Goal: Check status: Check status

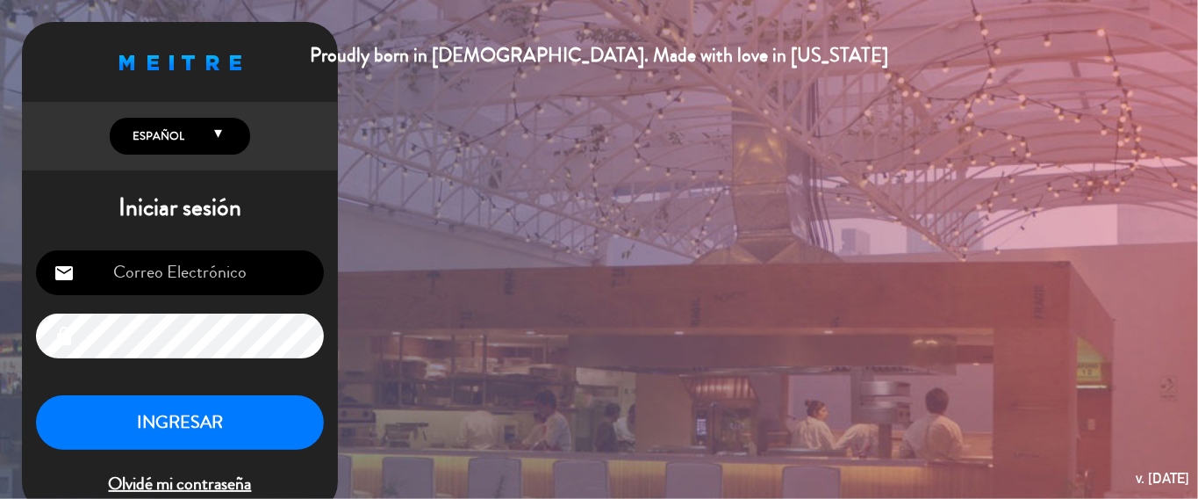
type input "[EMAIL_ADDRESS][DOMAIN_NAME]"
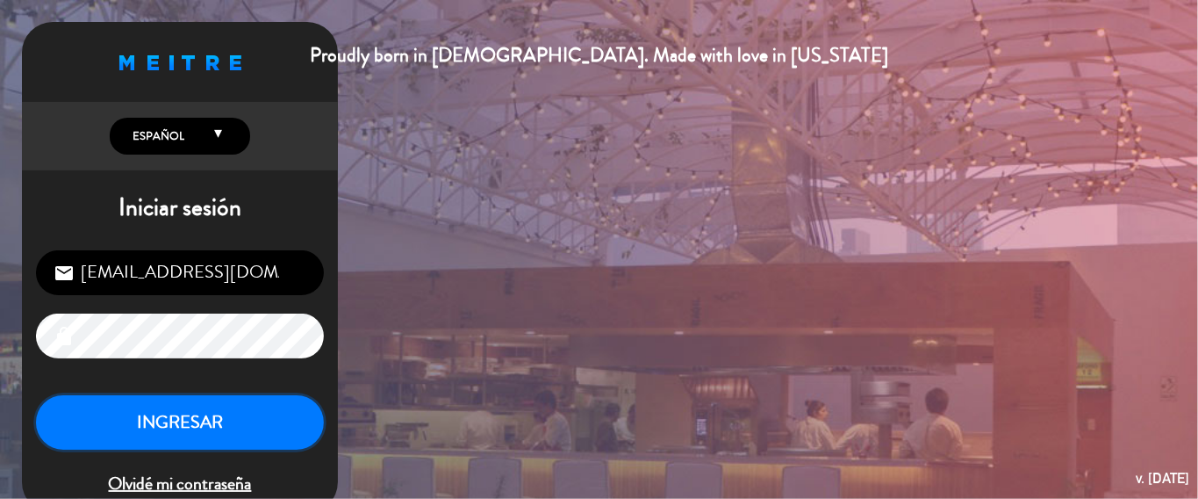
click at [206, 427] on button "INGRESAR" at bounding box center [180, 422] width 288 height 55
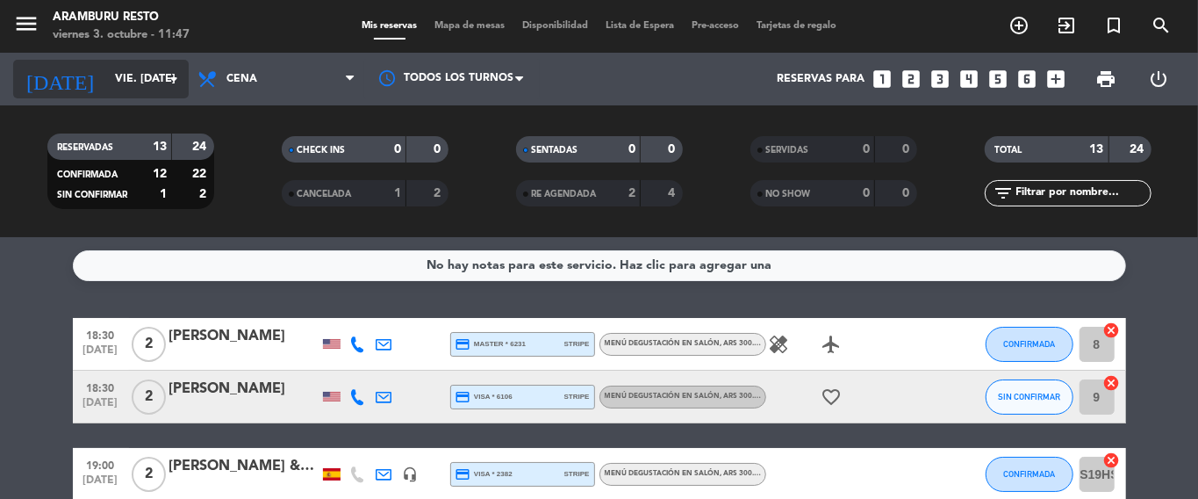
click at [170, 72] on icon "arrow_drop_down" at bounding box center [173, 78] width 21 height 21
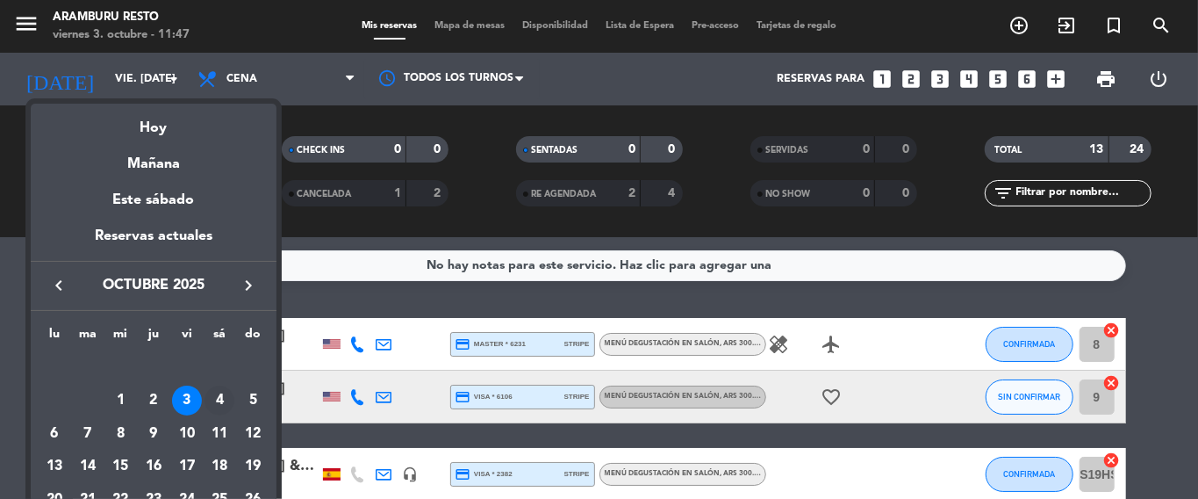
click at [226, 393] on div "4" at bounding box center [220, 400] width 30 height 30
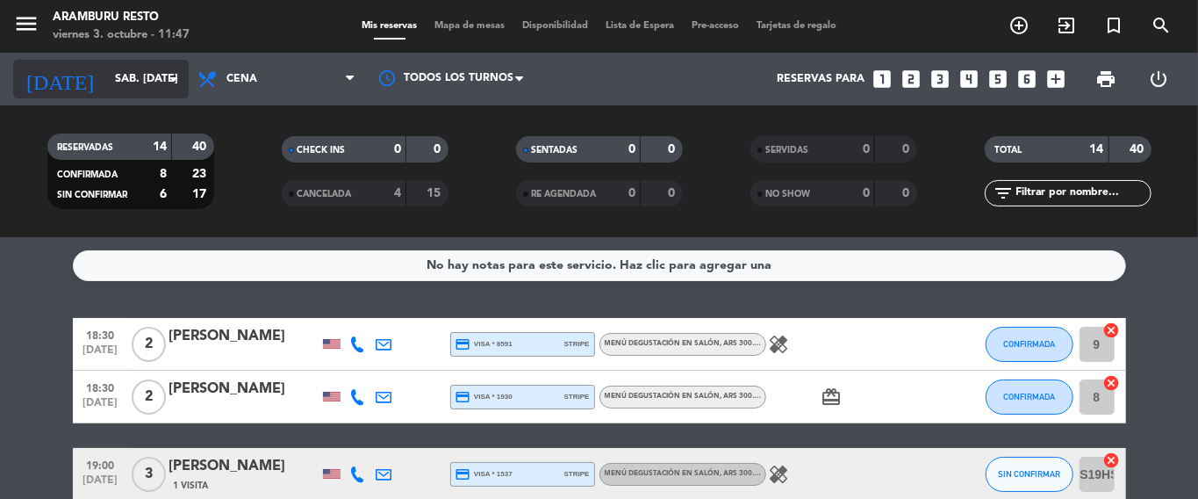
click at [170, 76] on icon "arrow_drop_down" at bounding box center [173, 78] width 21 height 21
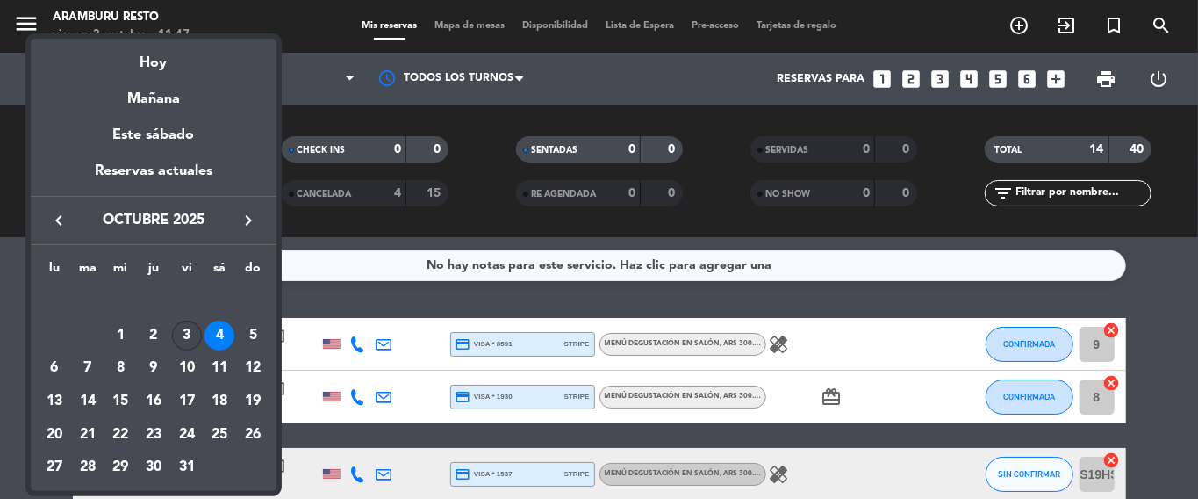
click at [185, 329] on div "3" at bounding box center [187, 335] width 30 height 30
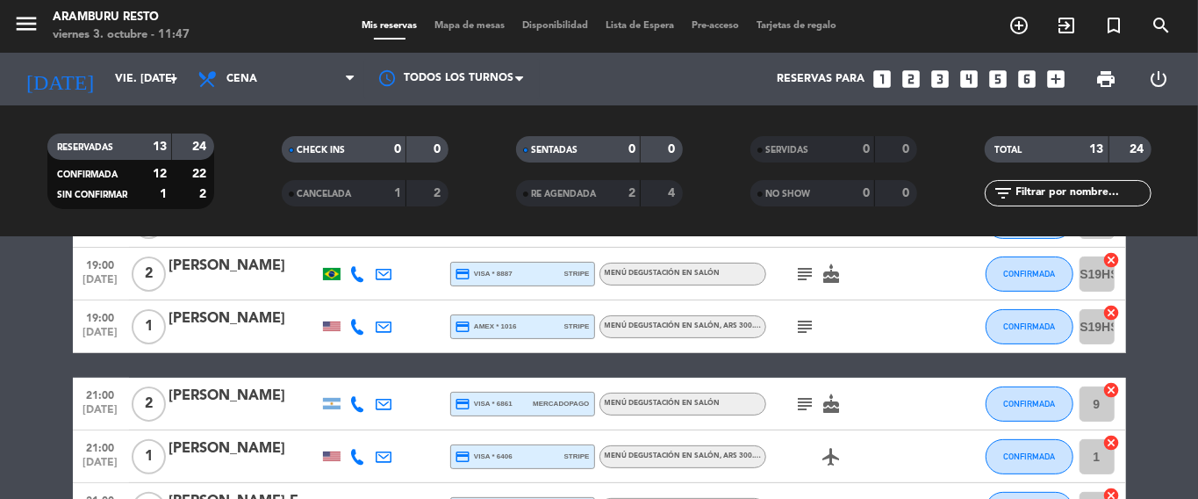
scroll to position [275, 0]
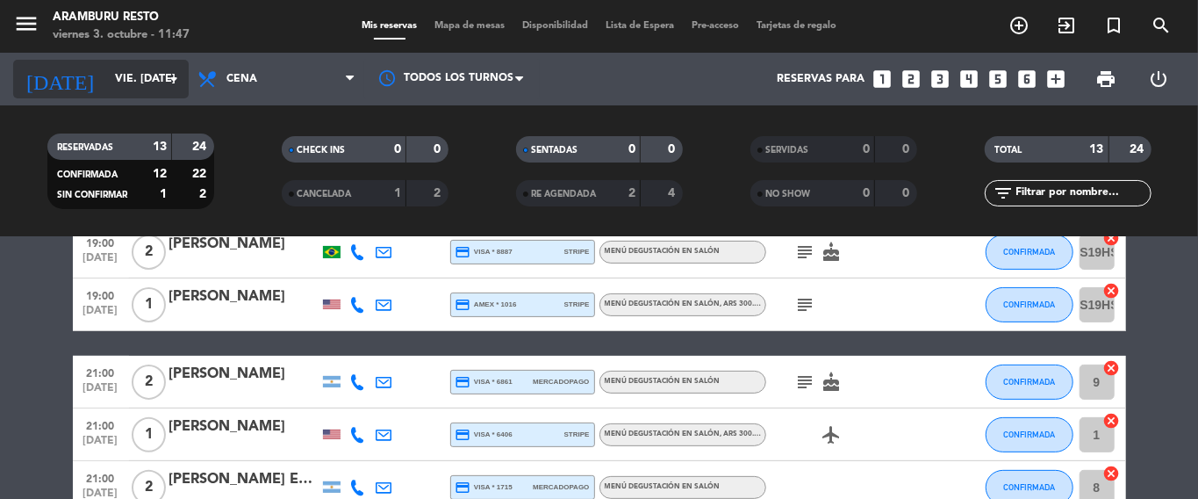
click at [171, 74] on icon "arrow_drop_down" at bounding box center [173, 78] width 21 height 21
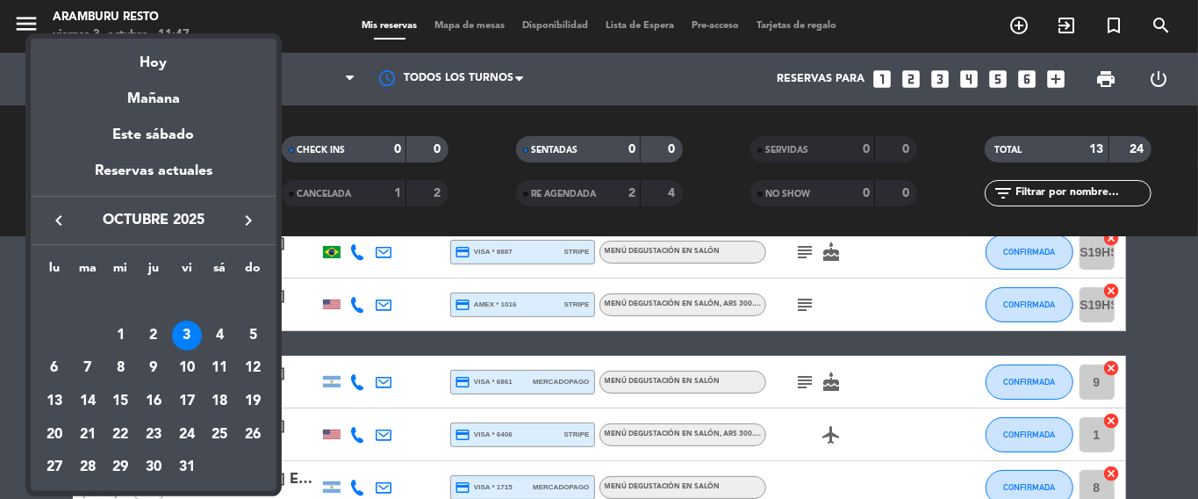
click at [312, 229] on div at bounding box center [599, 249] width 1198 height 499
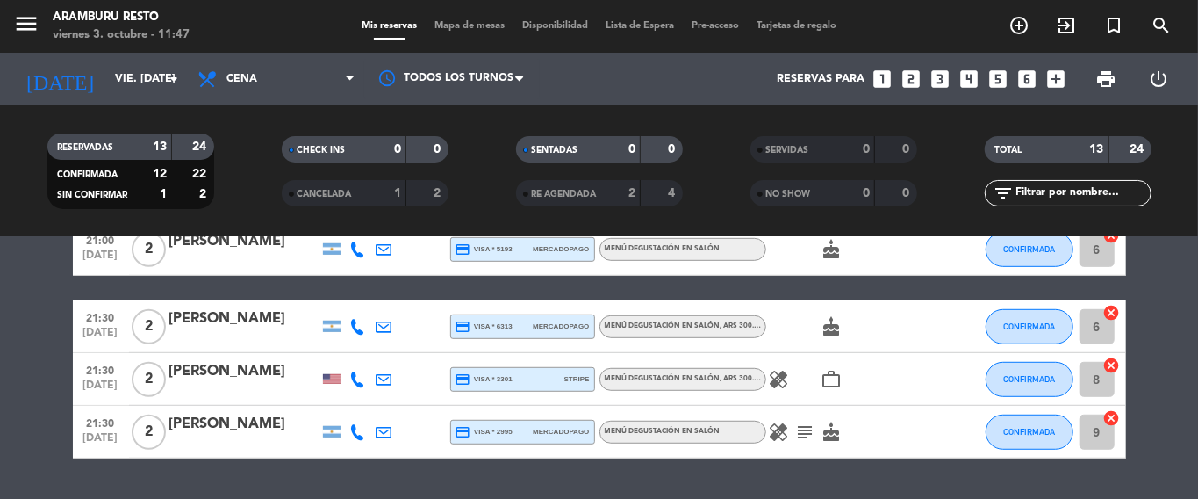
scroll to position [0, 0]
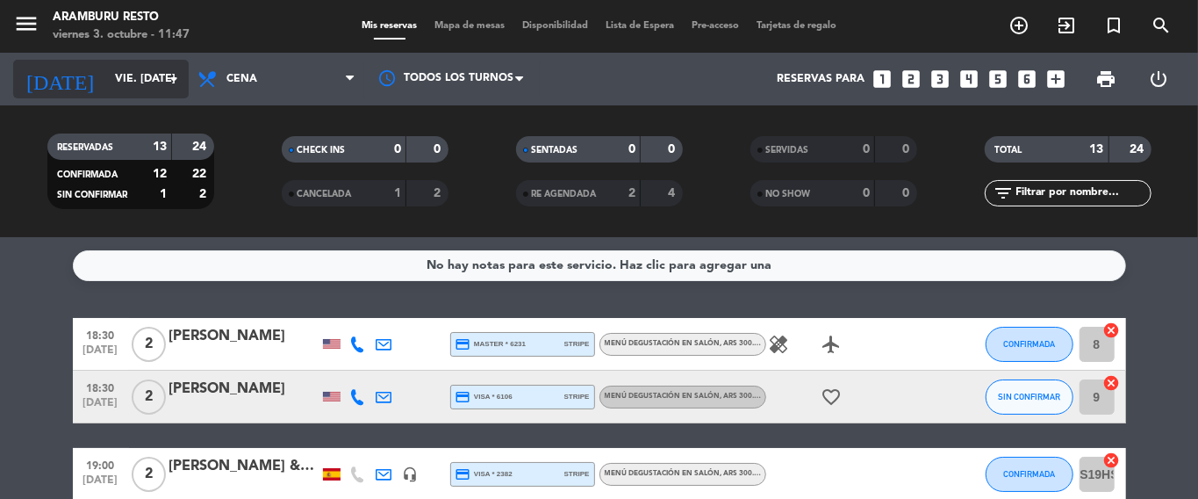
click at [170, 76] on icon "arrow_drop_down" at bounding box center [173, 78] width 21 height 21
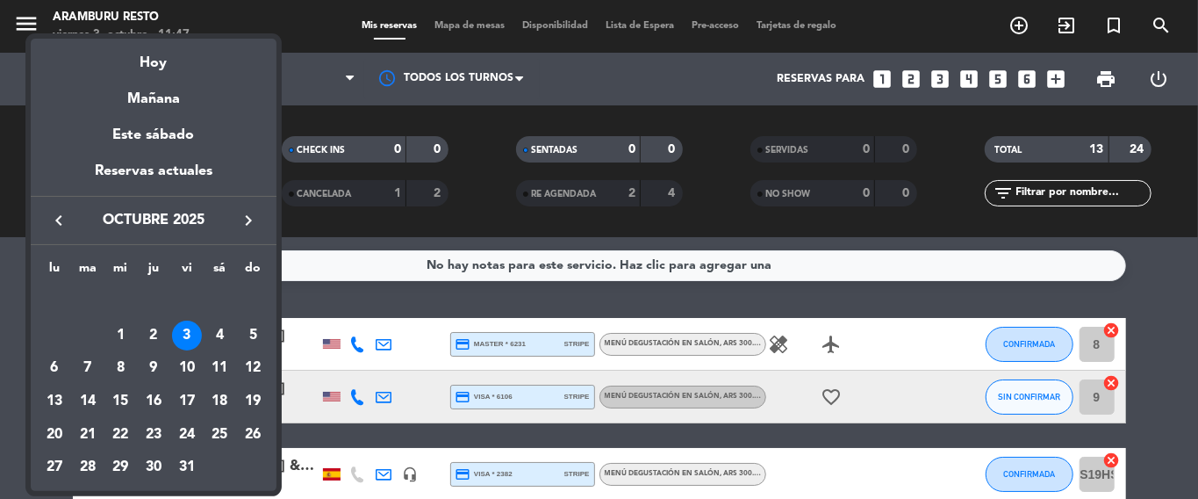
click at [320, 304] on div at bounding box center [599, 249] width 1198 height 499
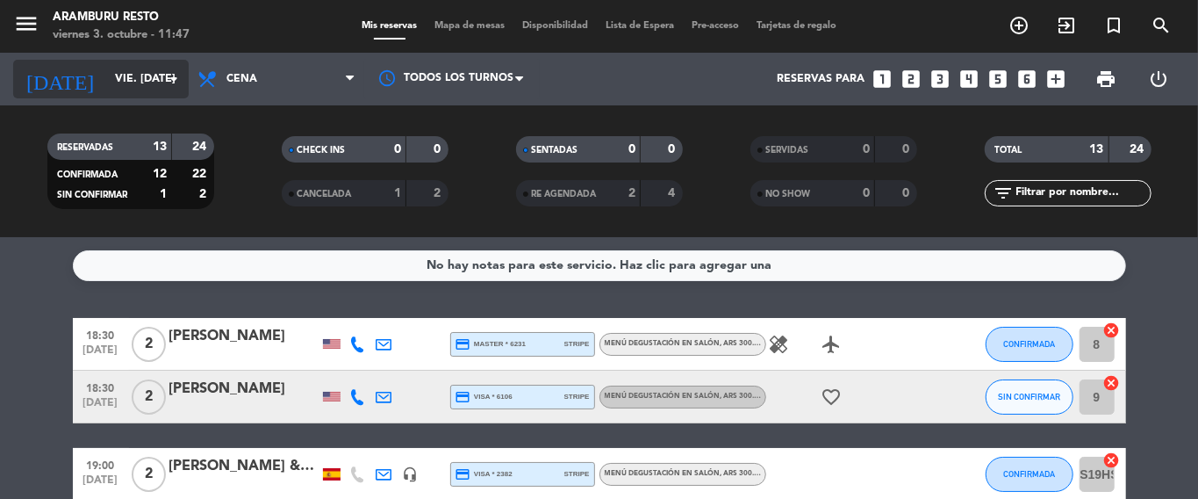
click at [170, 76] on icon "arrow_drop_down" at bounding box center [173, 78] width 21 height 21
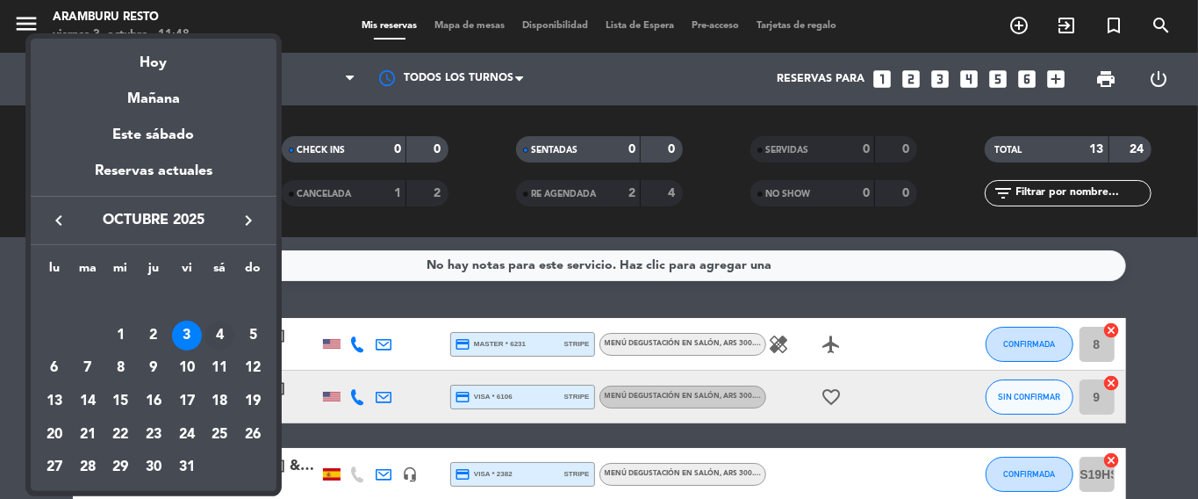
click at [217, 336] on div "4" at bounding box center [220, 335] width 30 height 30
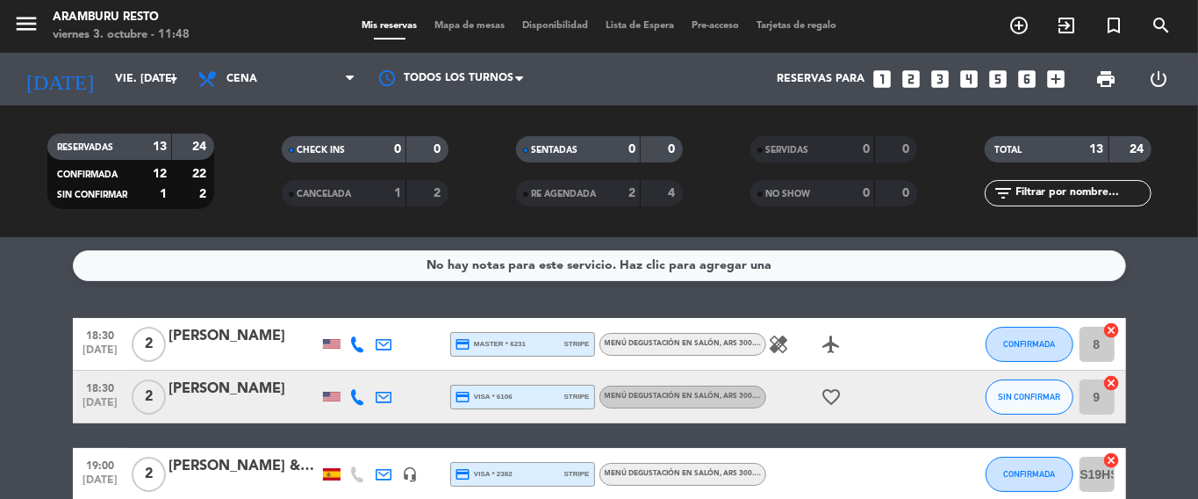
type input "sáb. [DATE]"
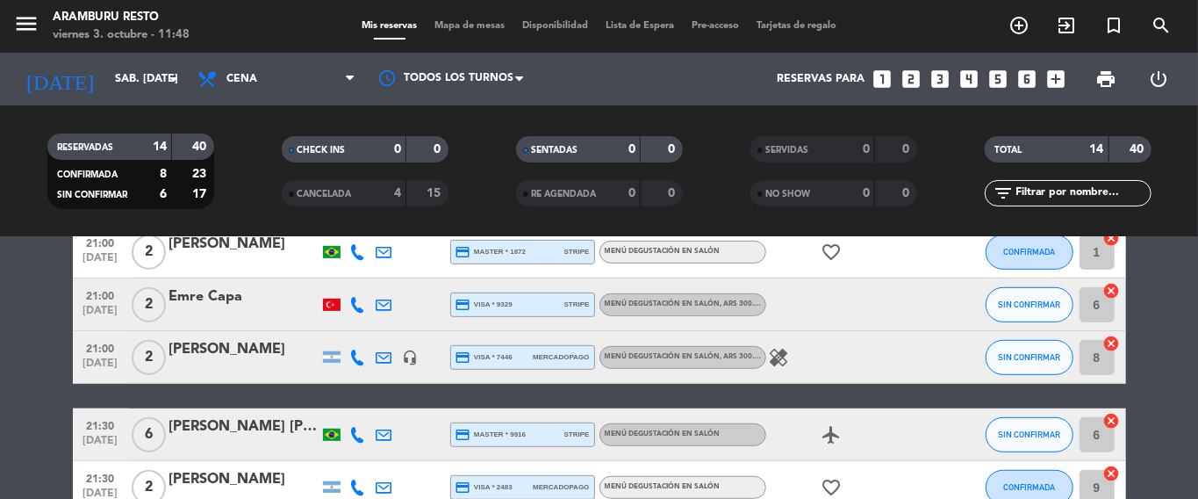
scroll to position [590, 0]
